Goal: Find specific page/section: Find specific page/section

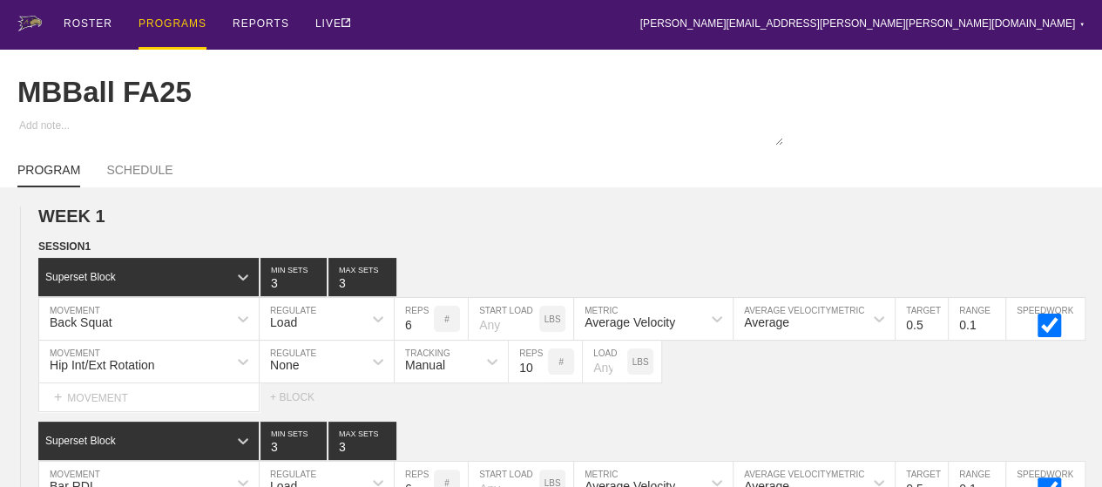
click at [175, 27] on div "PROGRAMS" at bounding box center [173, 25] width 68 height 50
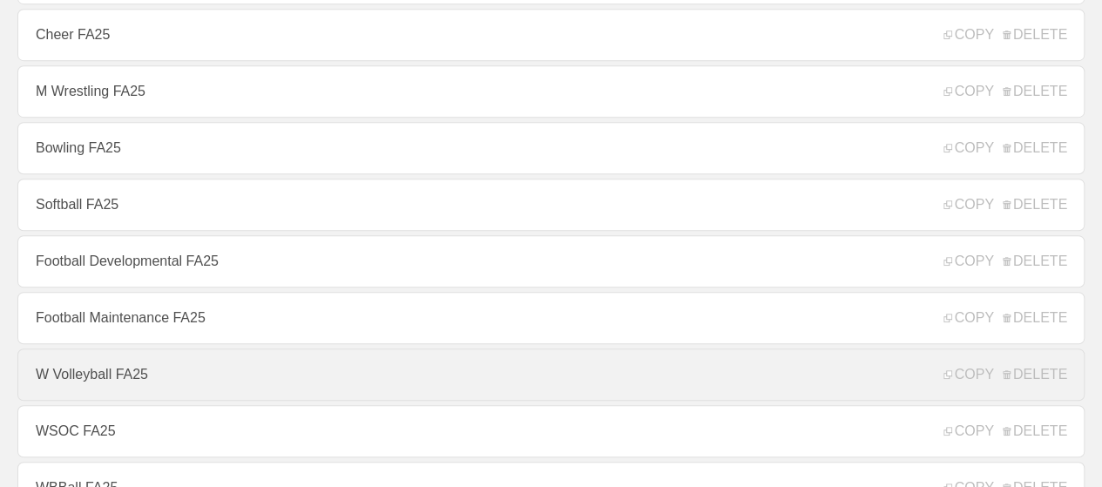
scroll to position [697, 0]
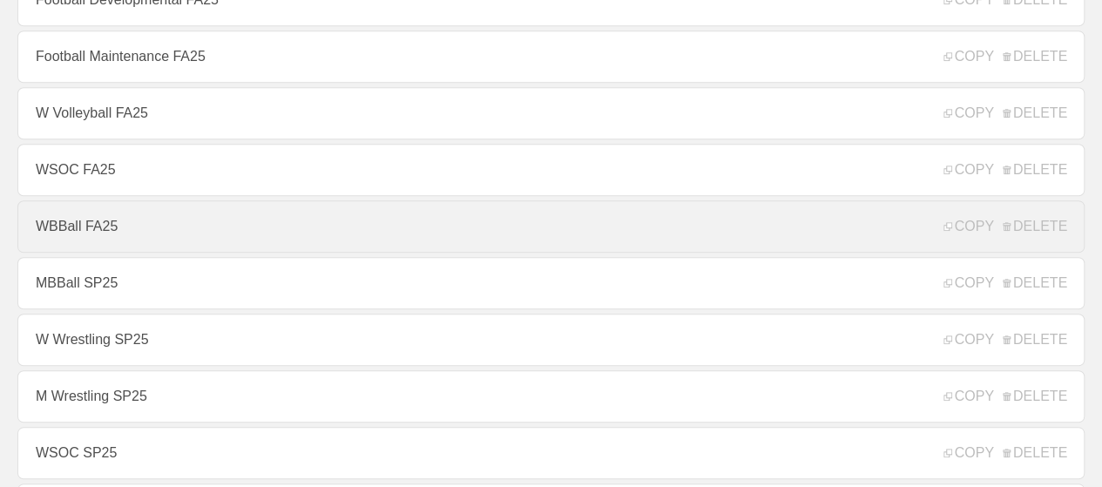
click at [73, 230] on link "WBBall FA25" at bounding box center [550, 226] width 1067 height 52
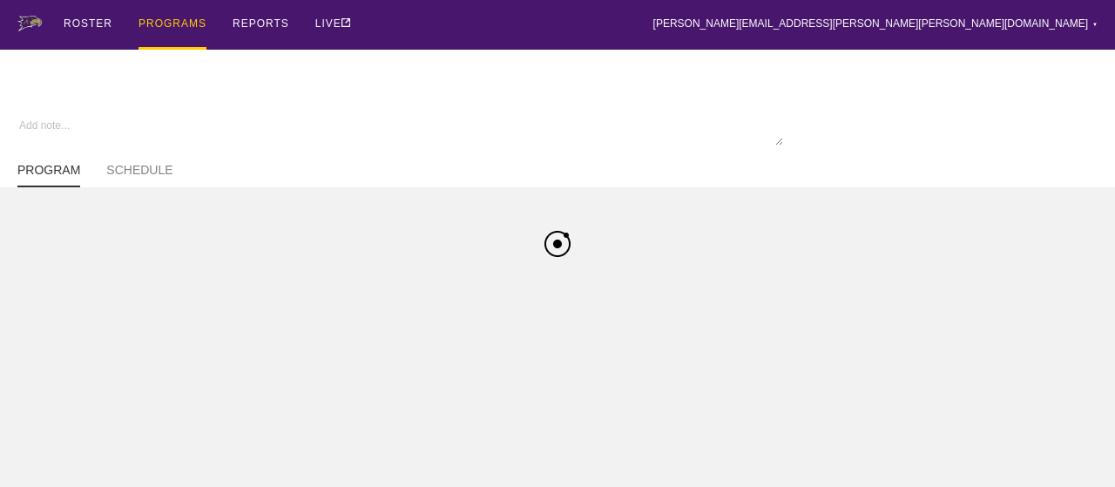
type textarea "x"
type input "WBBall FA25"
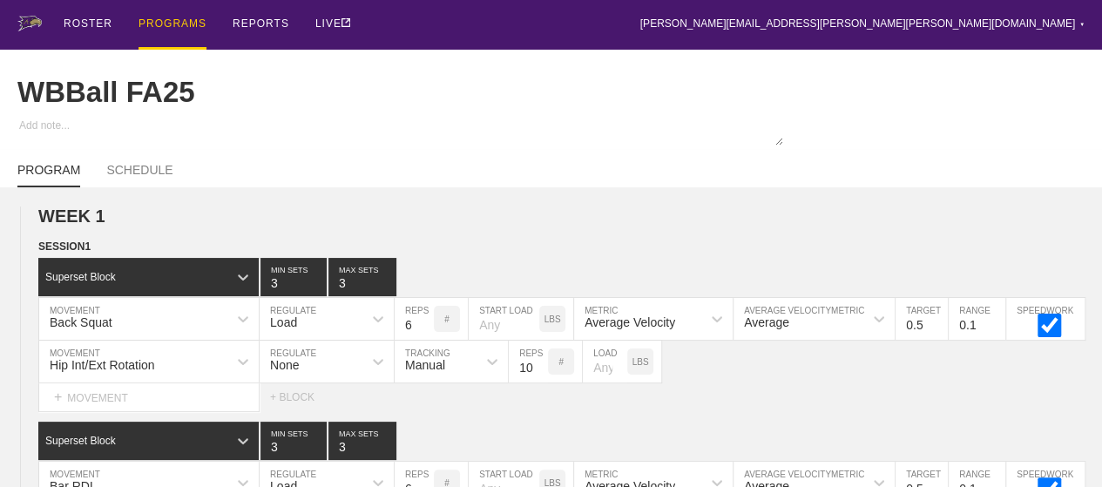
click at [167, 25] on div "PROGRAMS" at bounding box center [173, 25] width 68 height 50
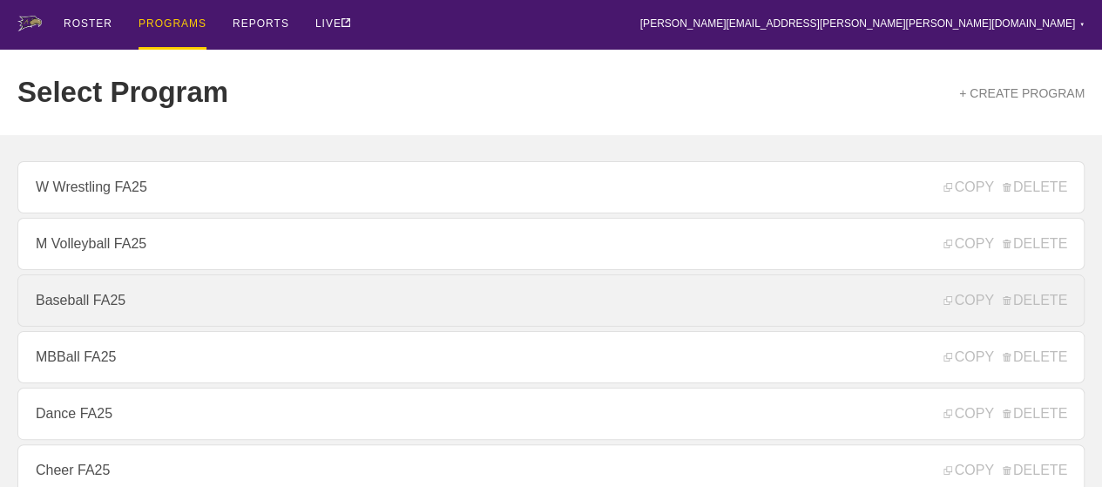
click at [184, 300] on link "Baseball FA25" at bounding box center [550, 300] width 1067 height 52
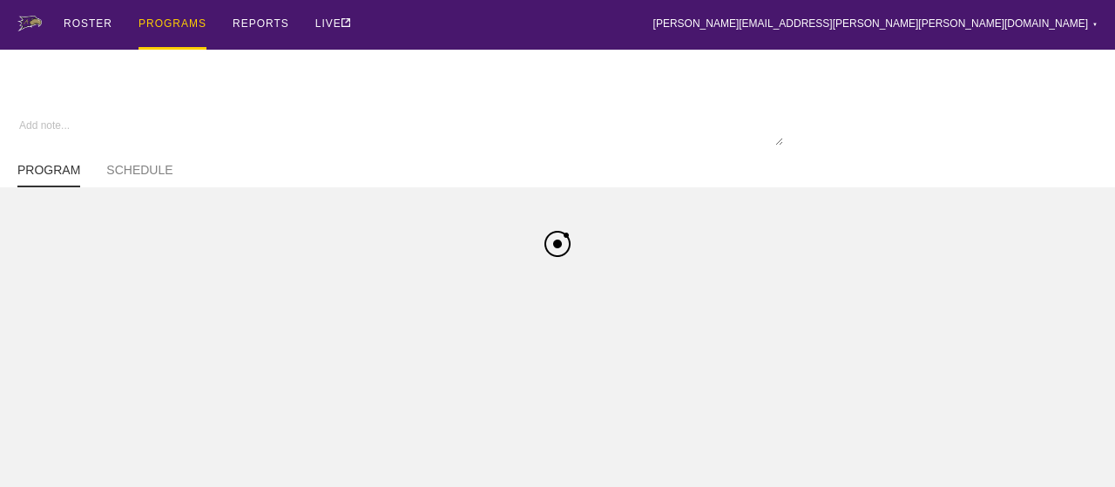
type textarea "x"
type input "Baseball FA25"
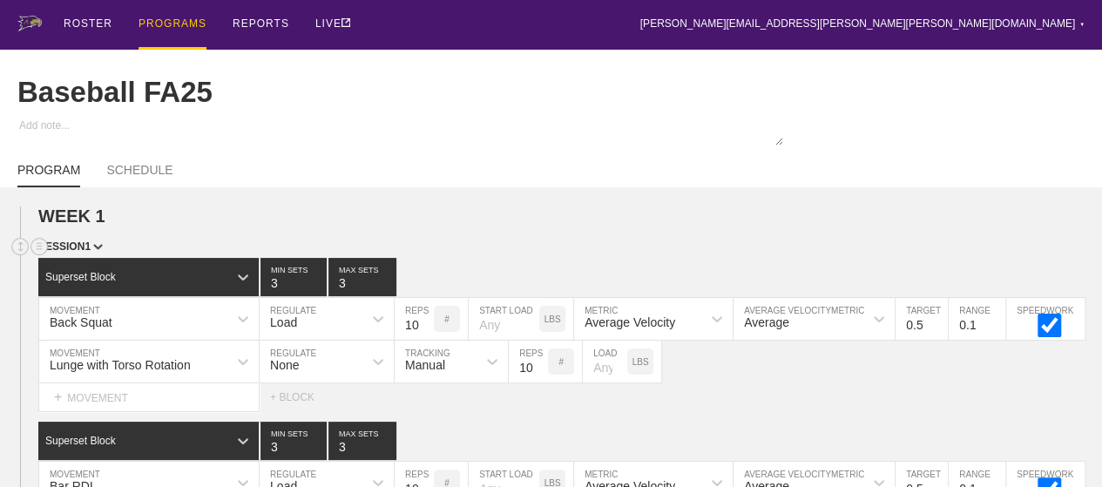
click at [625, 253] on div "SESSION 1" at bounding box center [570, 248] width 1064 height 20
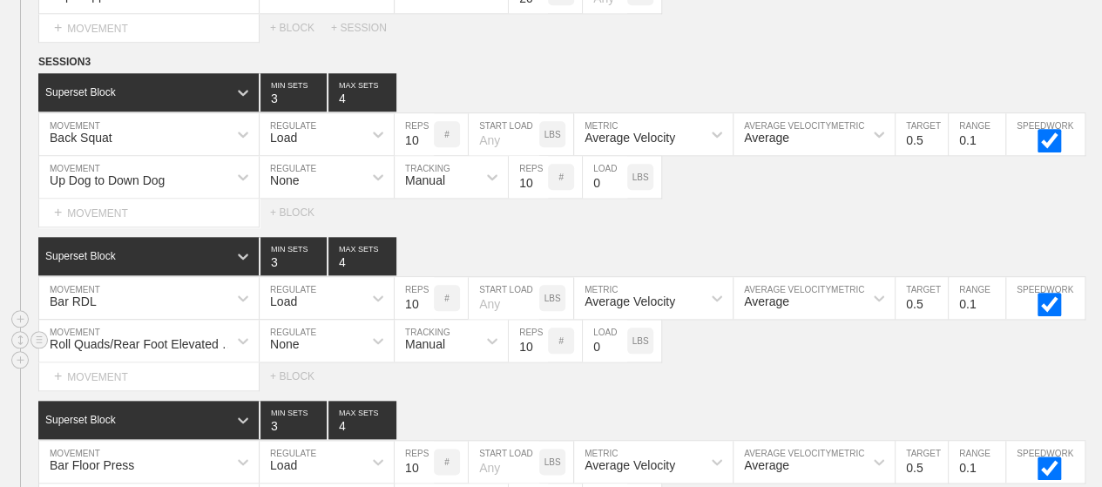
scroll to position [7686, 0]
